Goal: Obtain resource: Obtain resource

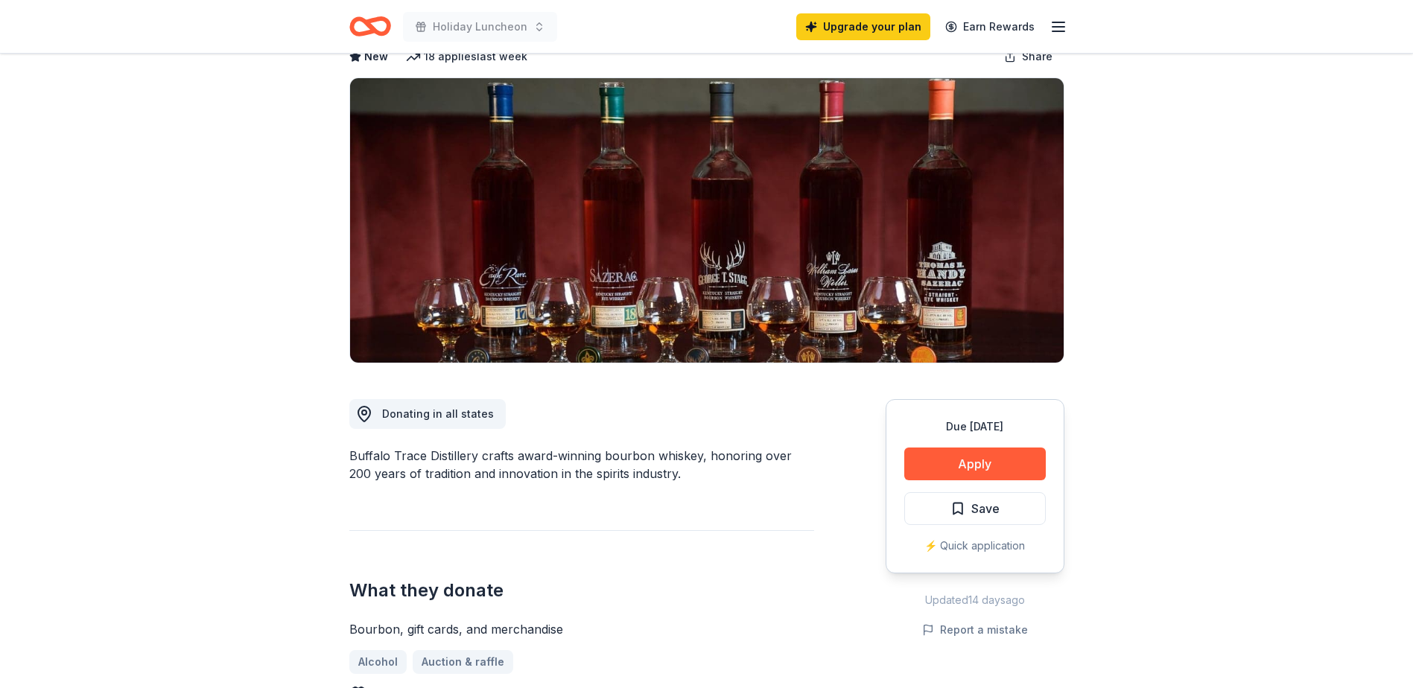
scroll to position [224, 0]
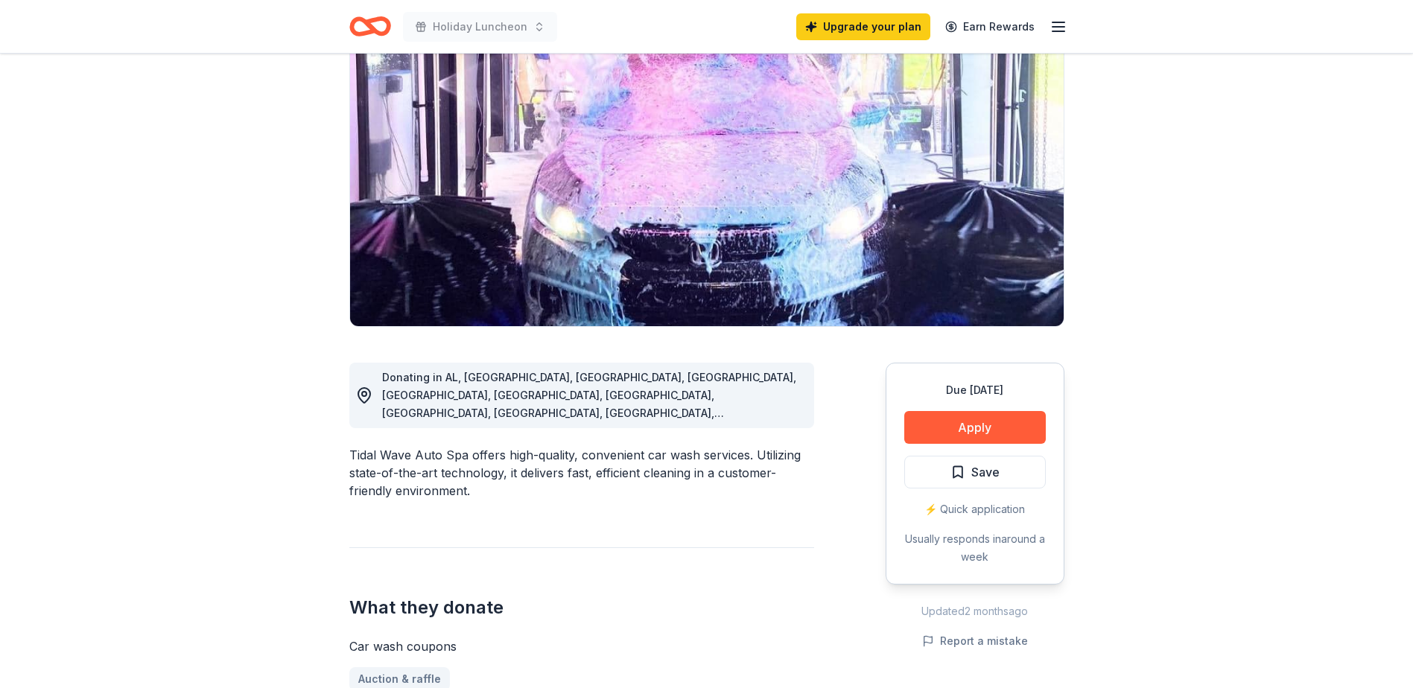
scroll to position [298, 0]
